Goal: Information Seeking & Learning: Learn about a topic

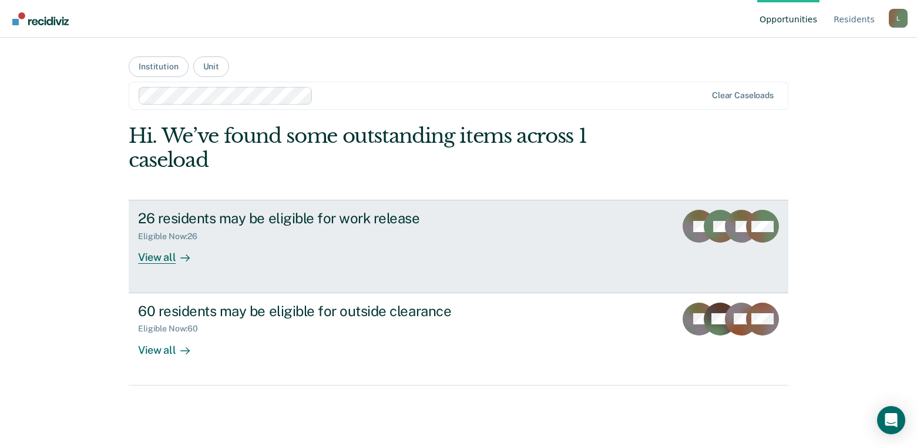
click at [170, 258] on div "View all" at bounding box center [171, 252] width 66 height 23
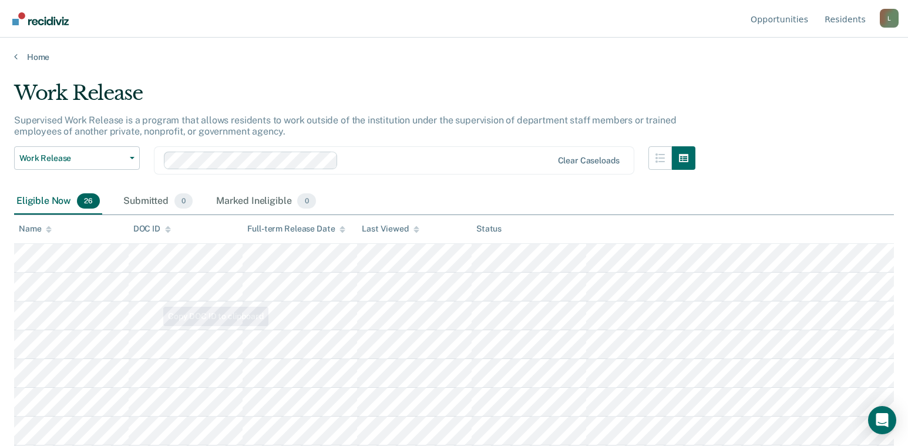
scroll to position [59, 0]
